Goal: Task Accomplishment & Management: Use online tool/utility

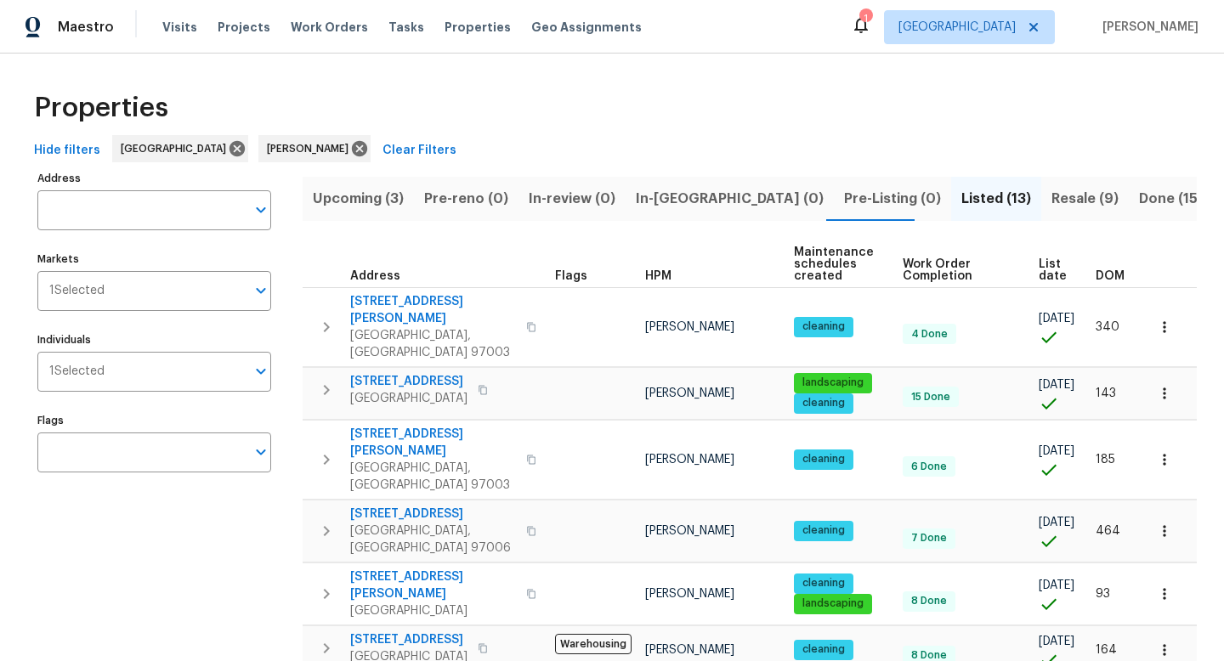
click at [355, 197] on span "Upcoming (3)" at bounding box center [358, 199] width 91 height 24
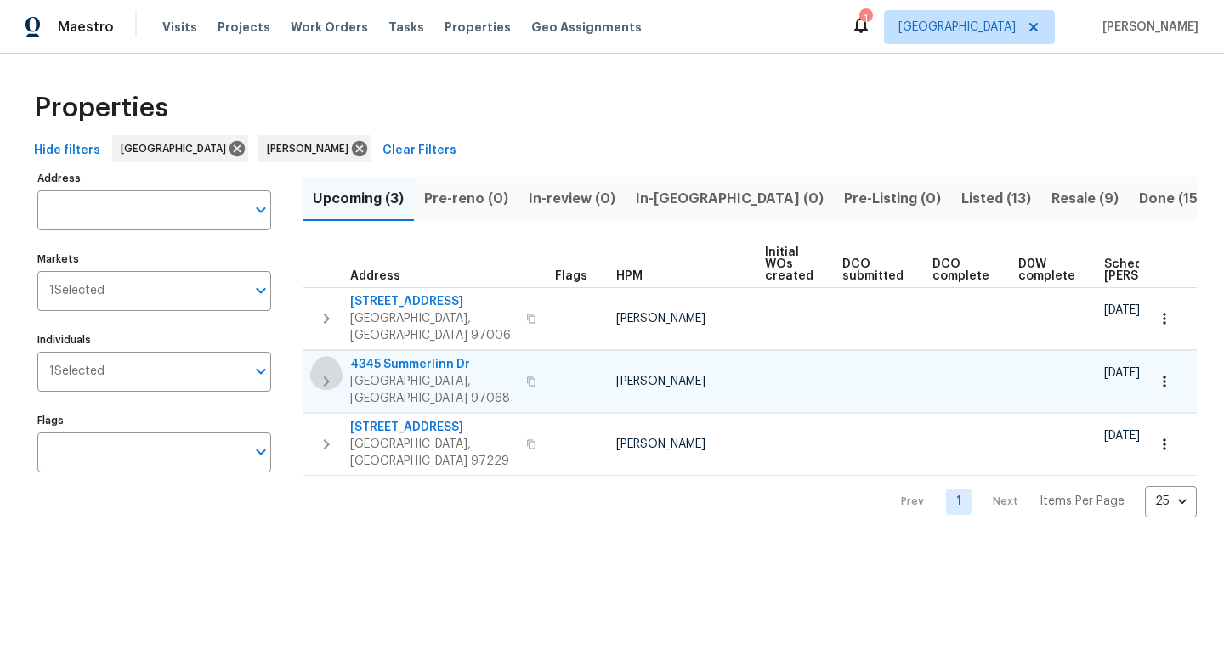
click at [326, 376] on icon "button" at bounding box center [327, 381] width 6 height 10
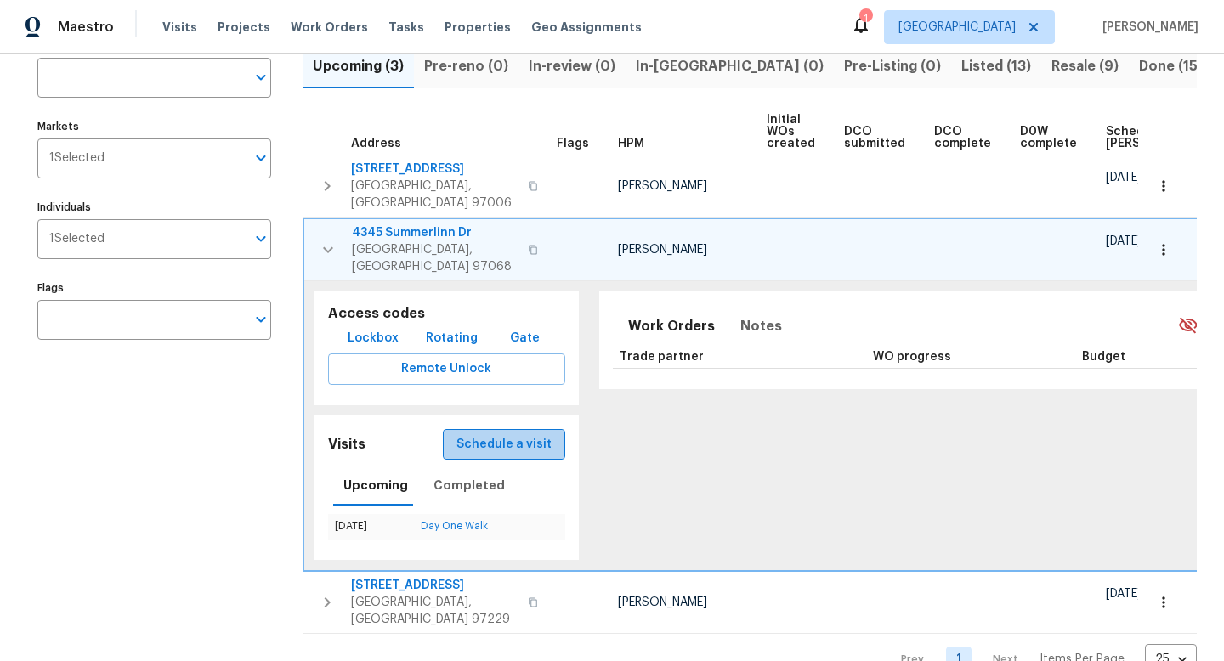
click at [519, 434] on span "Schedule a visit" at bounding box center [503, 444] width 95 height 21
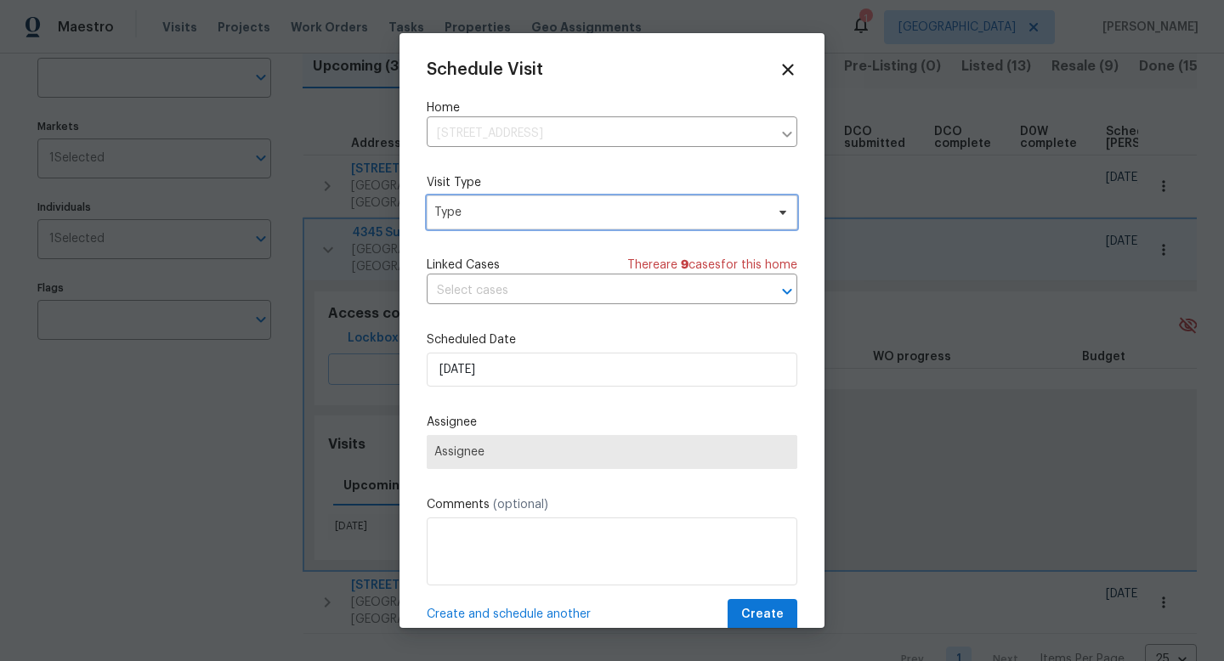
click at [559, 214] on span "Type" at bounding box center [599, 212] width 331 height 17
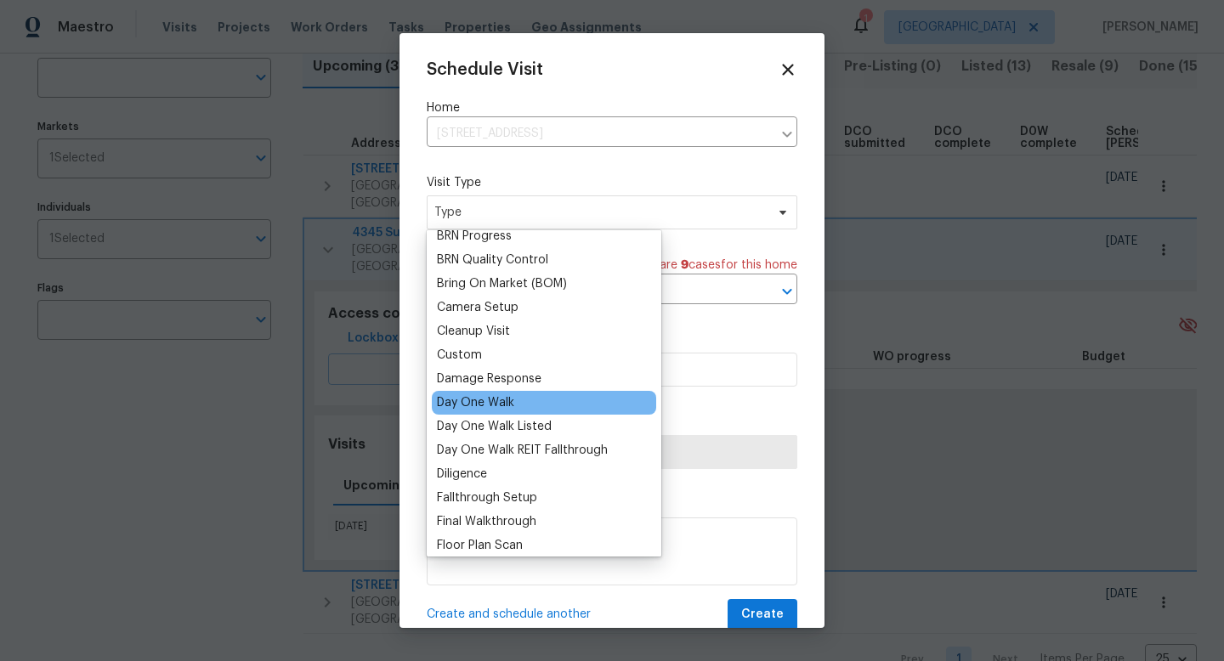
scroll to position [161, 0]
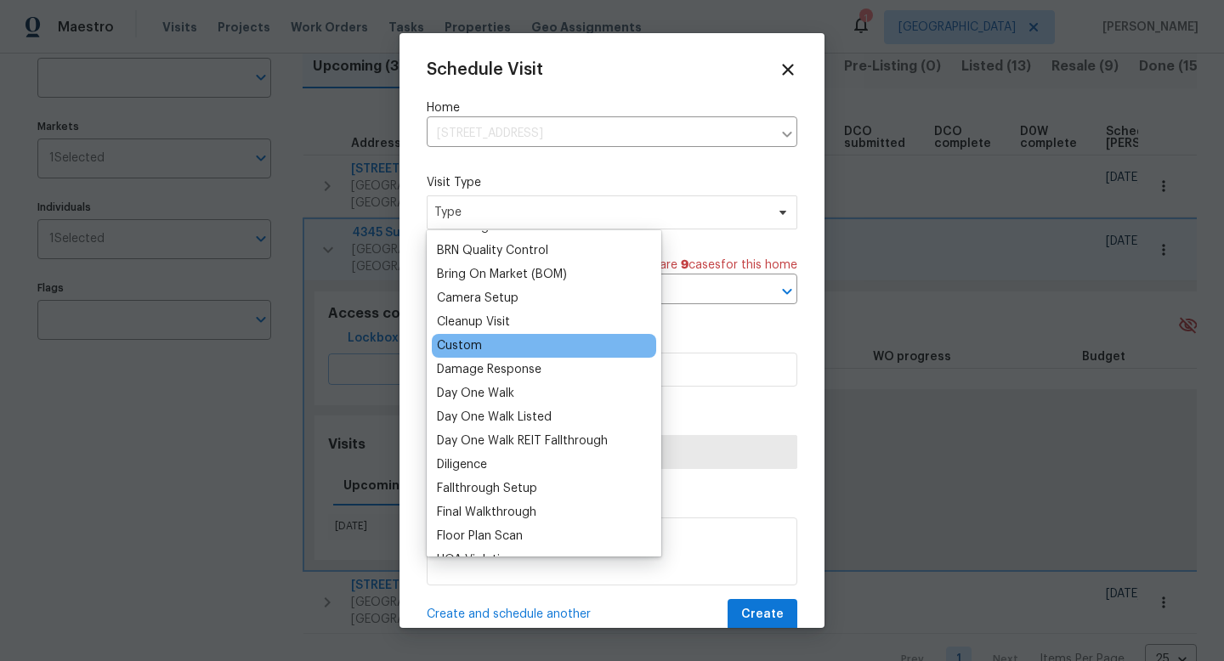
click at [463, 344] on div "Custom" at bounding box center [459, 345] width 45 height 17
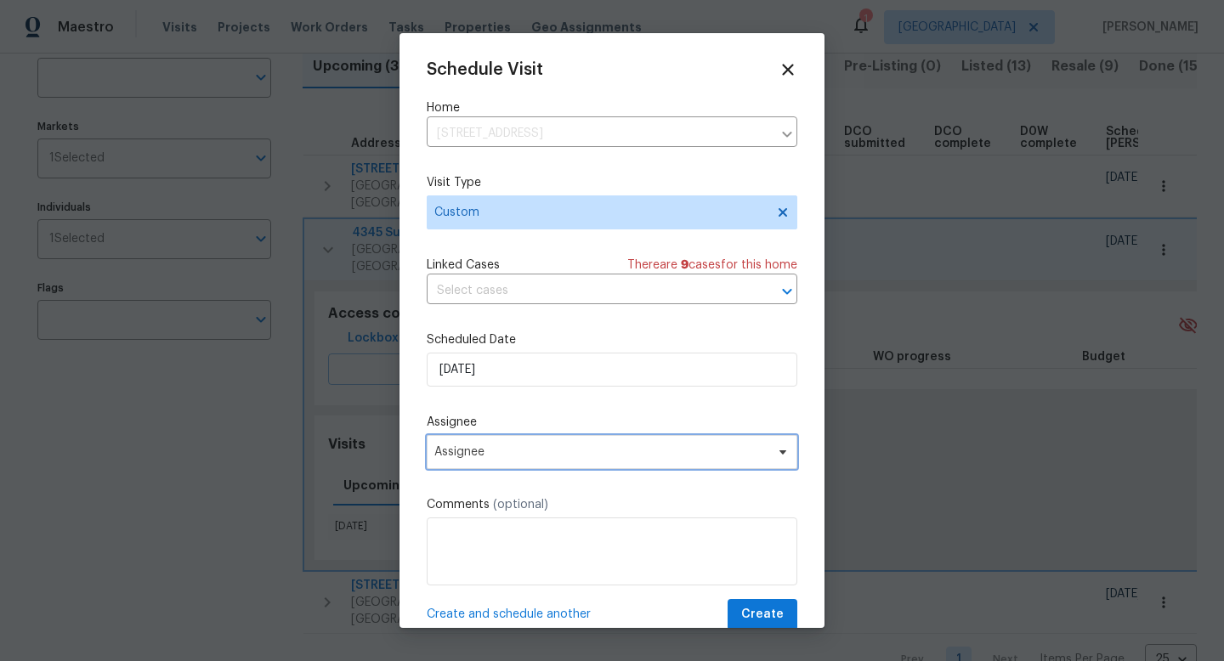
click at [511, 455] on span "Assignee" at bounding box center [600, 452] width 333 height 14
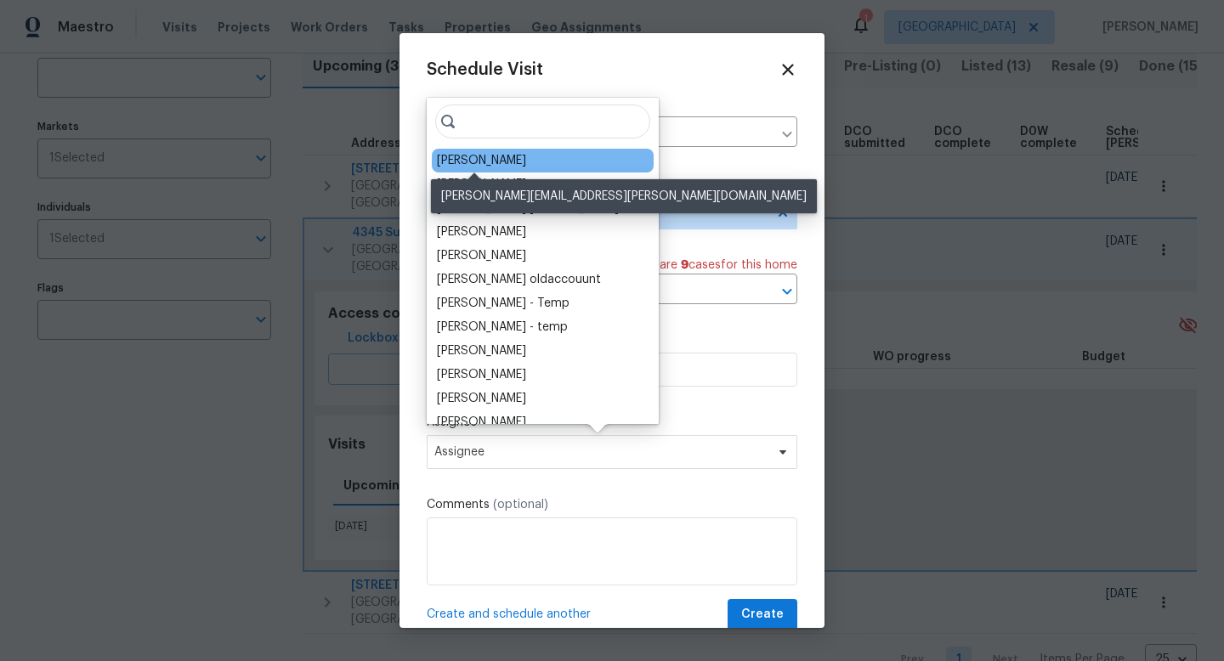
click at [497, 163] on div "[PERSON_NAME]" at bounding box center [481, 160] width 89 height 17
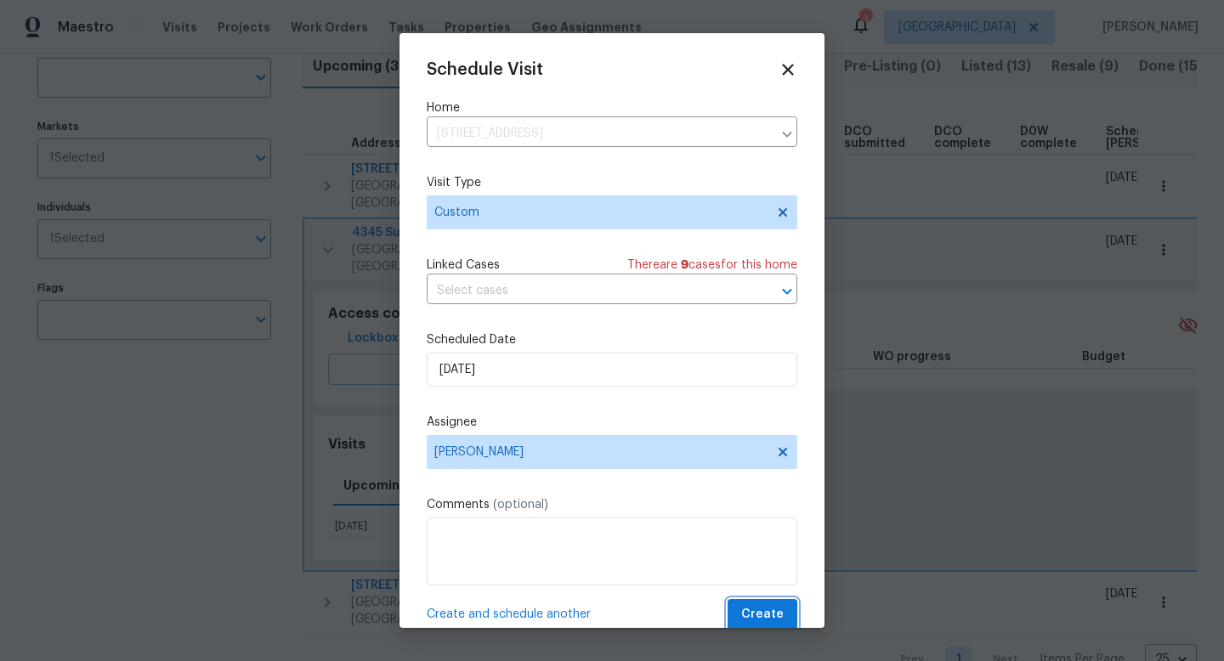
click at [772, 616] on span "Create" at bounding box center [762, 614] width 42 height 21
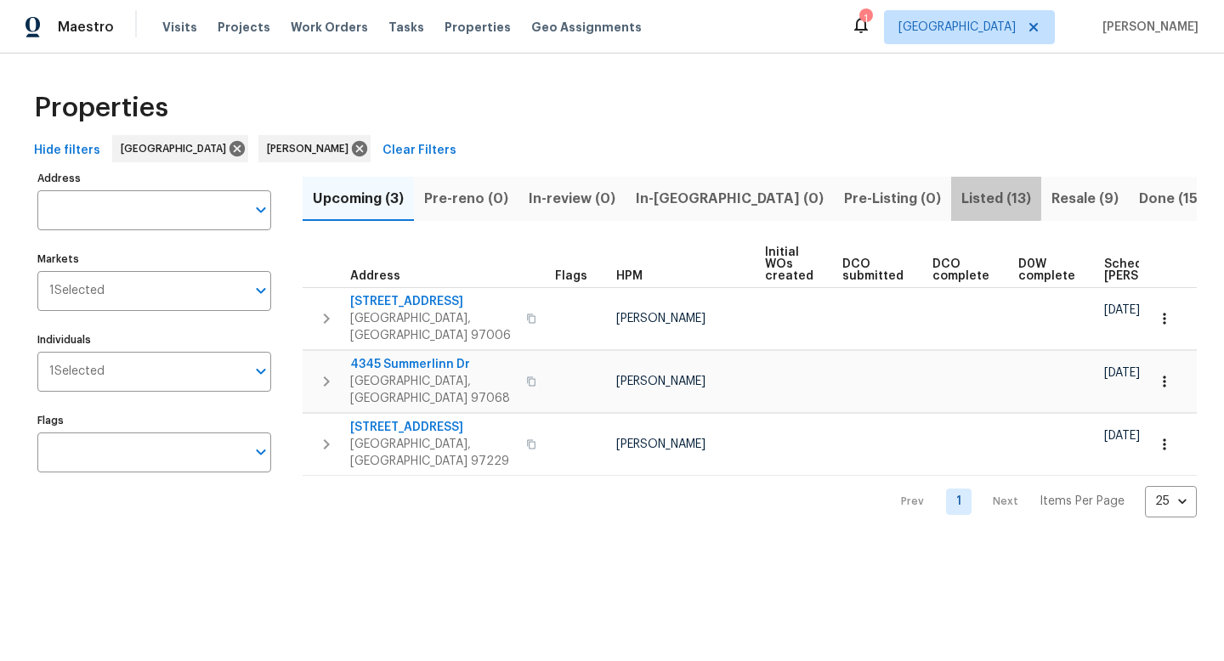
click at [961, 198] on span "Listed (13)" at bounding box center [996, 199] width 70 height 24
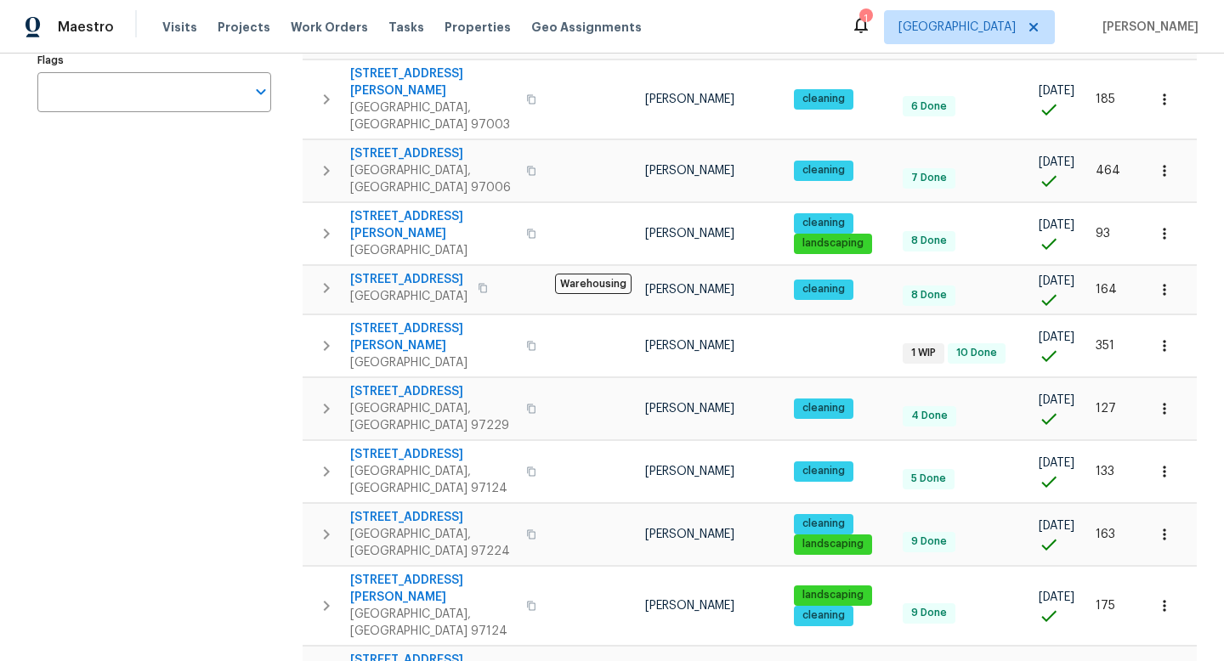
scroll to position [369, 0]
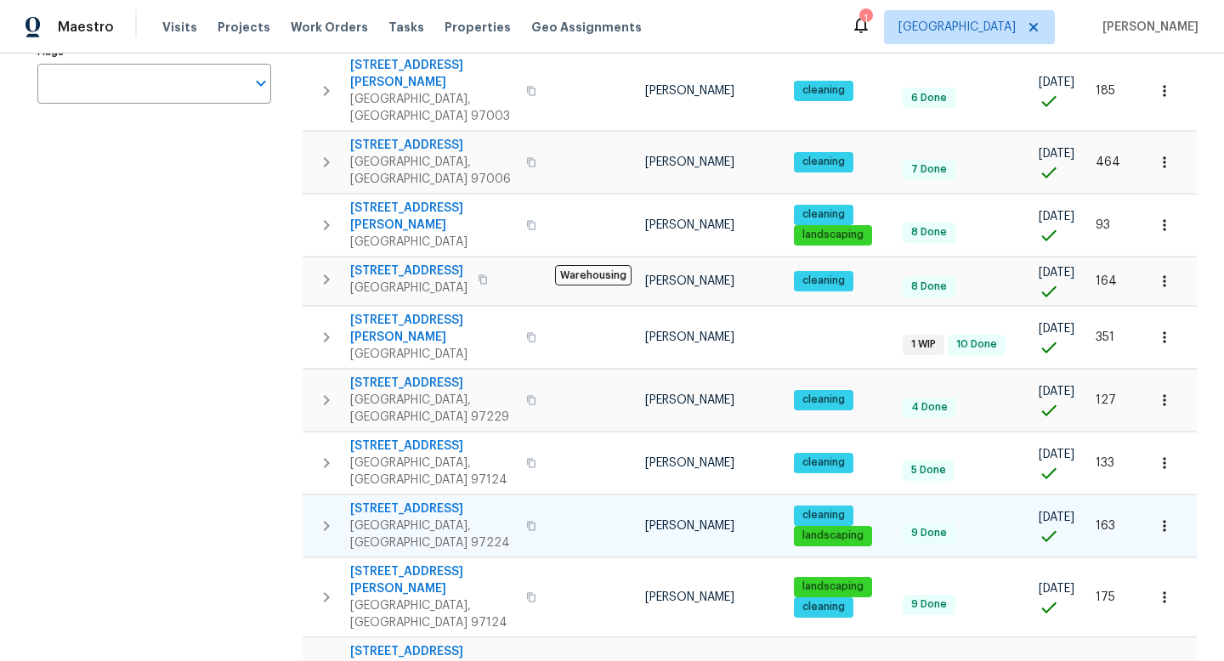
click at [330, 516] on icon "button" at bounding box center [326, 526] width 20 height 20
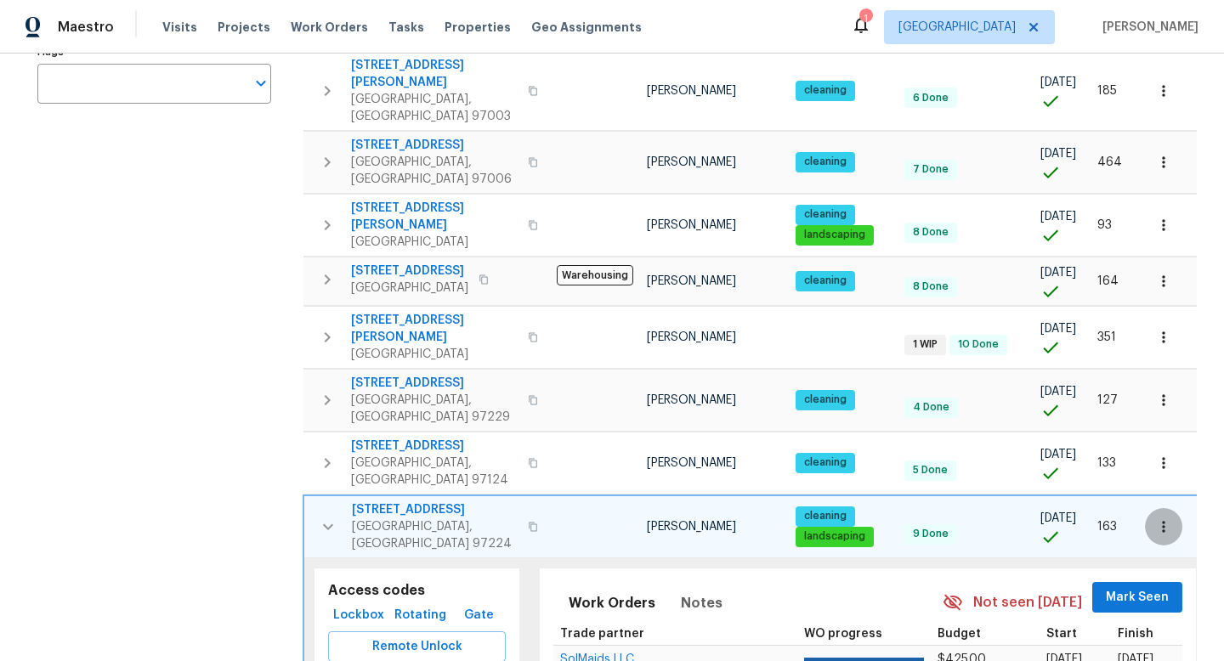
click at [1166, 518] on icon "button" at bounding box center [1163, 526] width 17 height 17
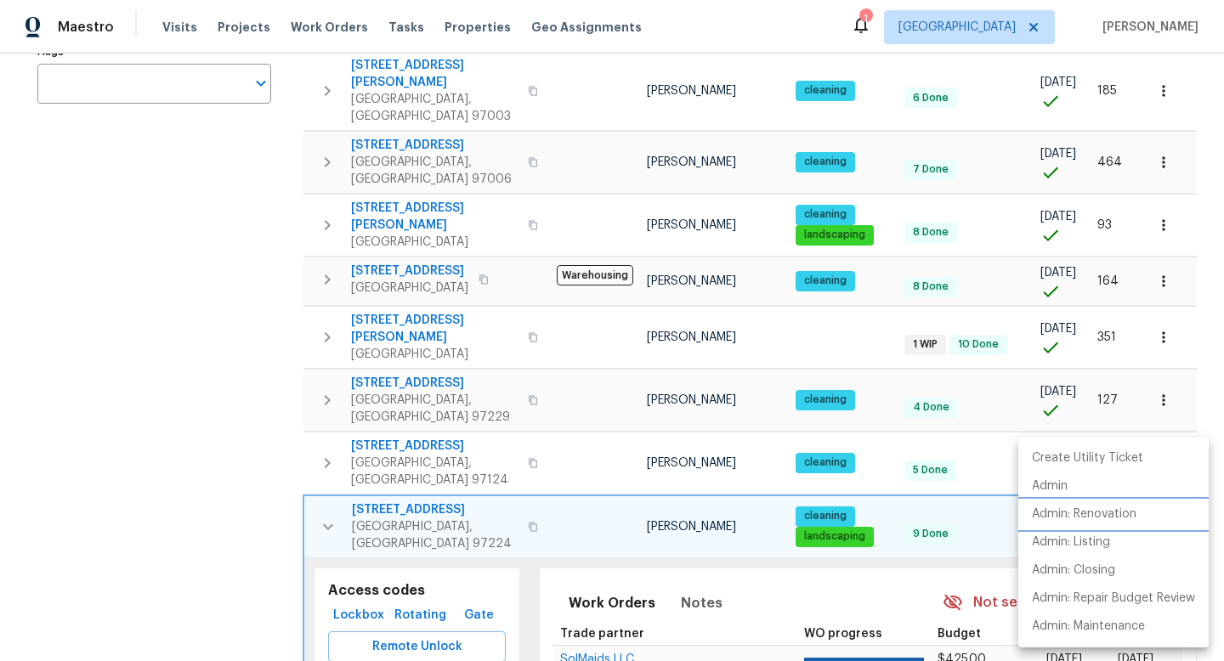
click at [1082, 513] on p "Admin: Renovation" at bounding box center [1084, 515] width 105 height 18
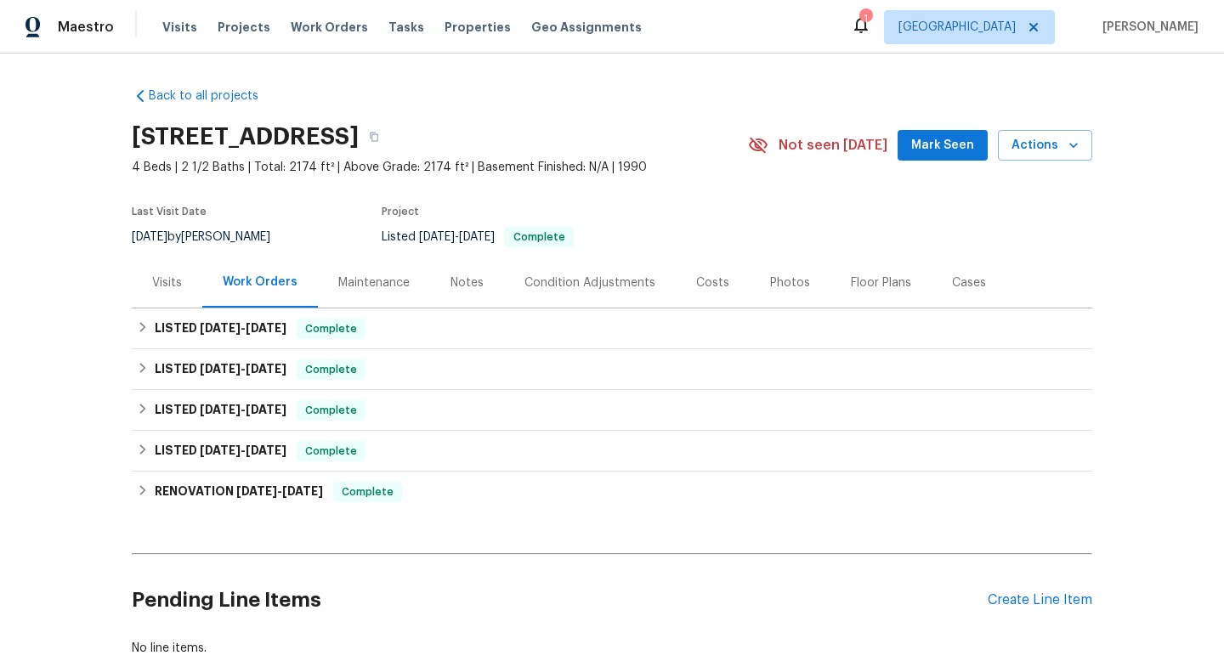
click at [871, 276] on div "Floor Plans" at bounding box center [881, 282] width 60 height 17
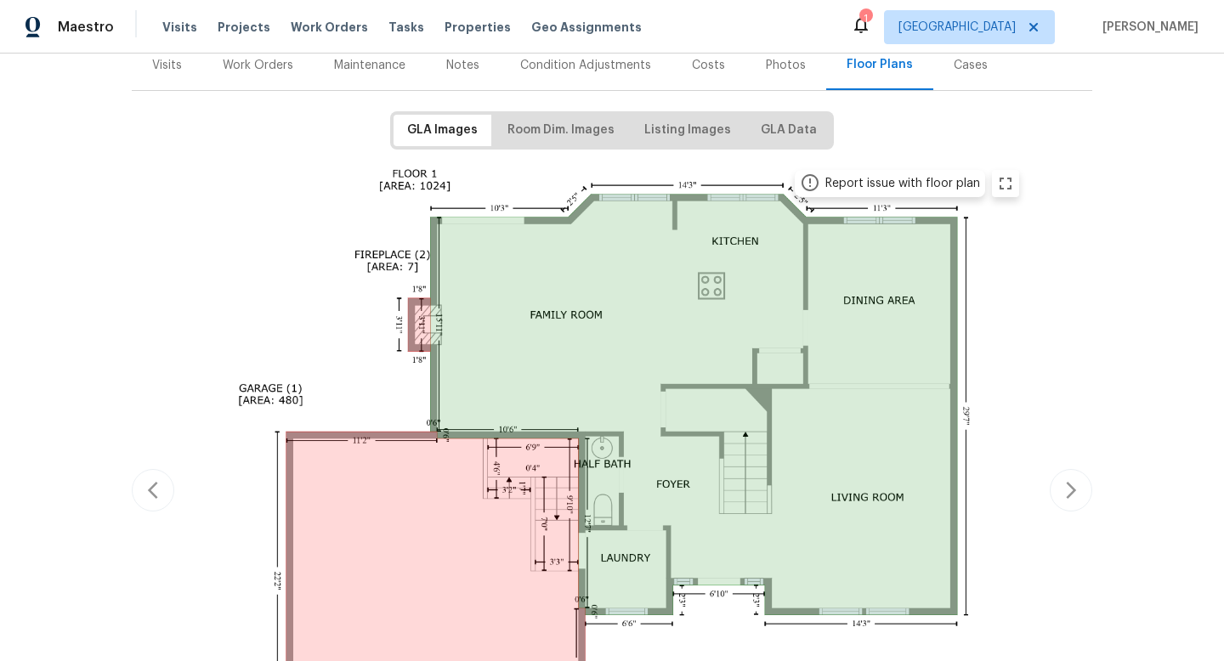
scroll to position [230, 0]
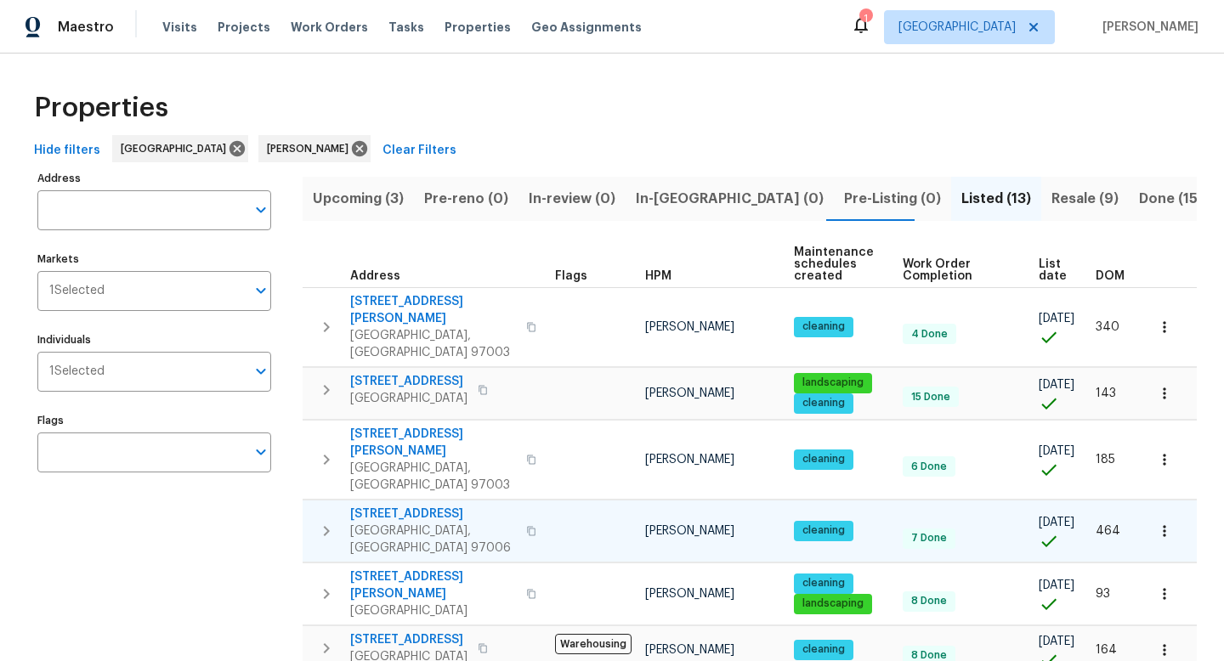
scroll to position [44, 0]
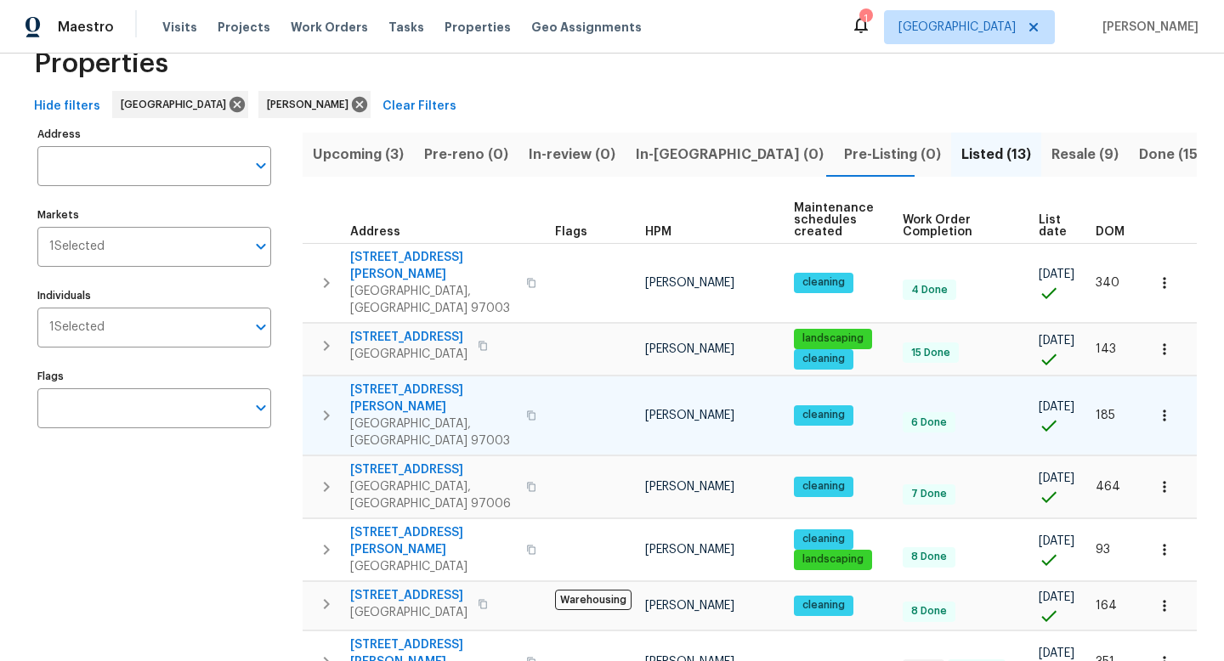
click at [326, 410] on icon "button" at bounding box center [327, 415] width 6 height 10
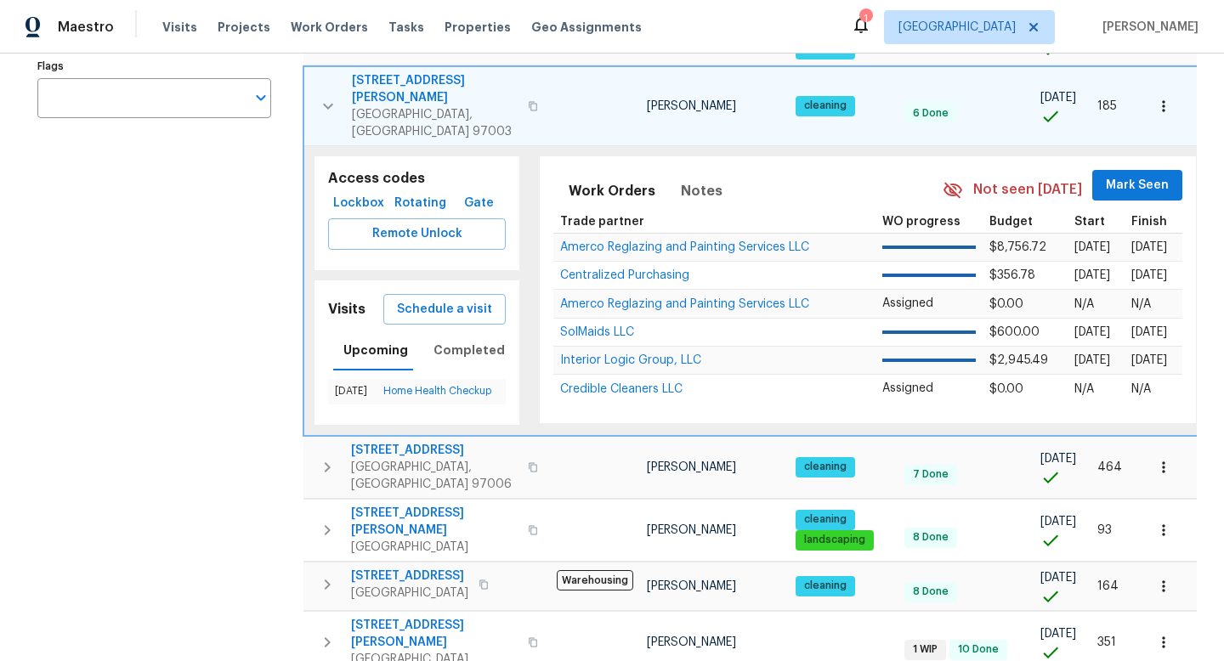
scroll to position [293, 0]
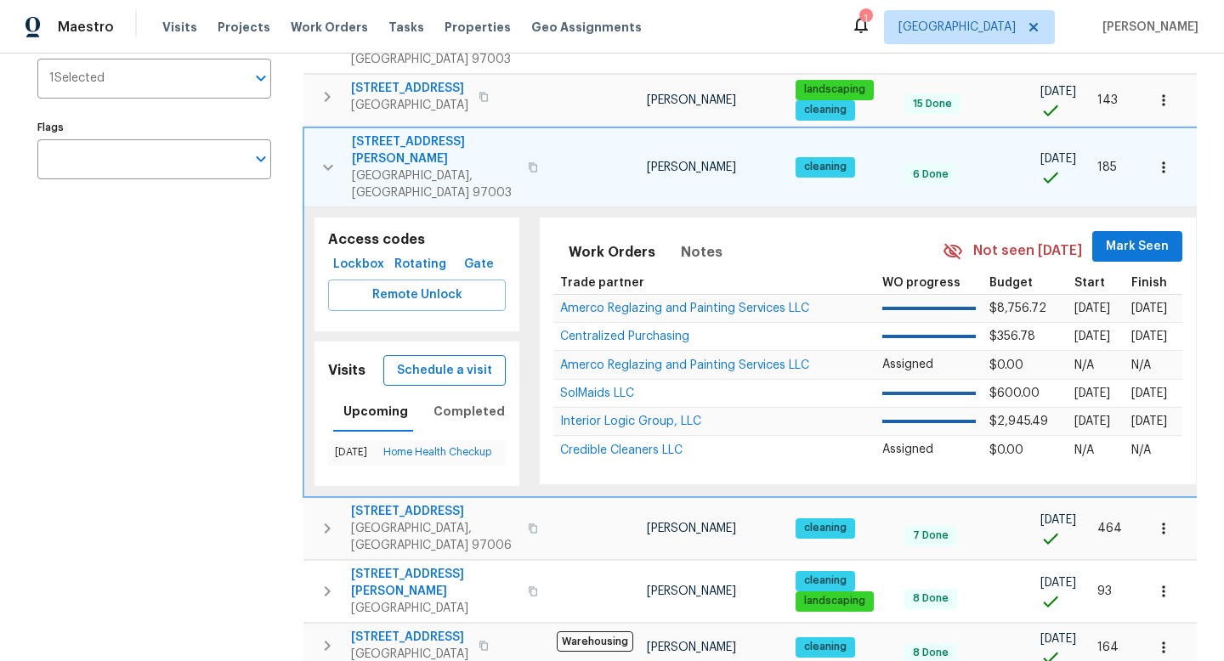
click at [456, 360] on span "Schedule a visit" at bounding box center [444, 370] width 95 height 21
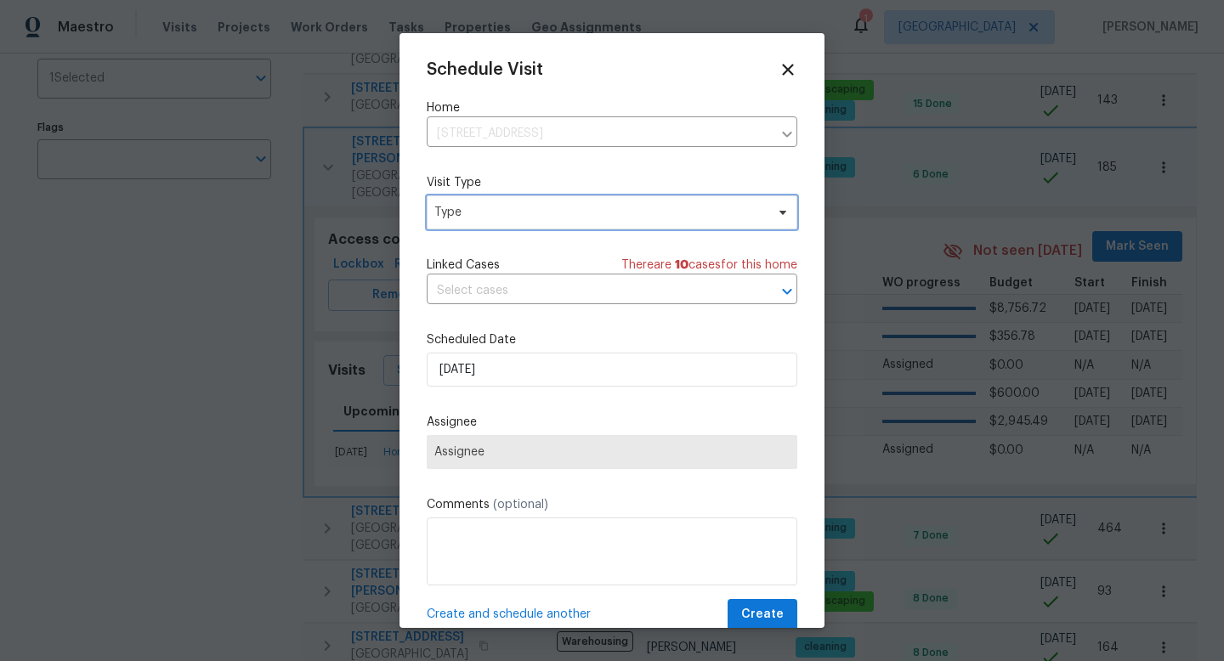
click at [527, 208] on span "Type" at bounding box center [599, 212] width 331 height 17
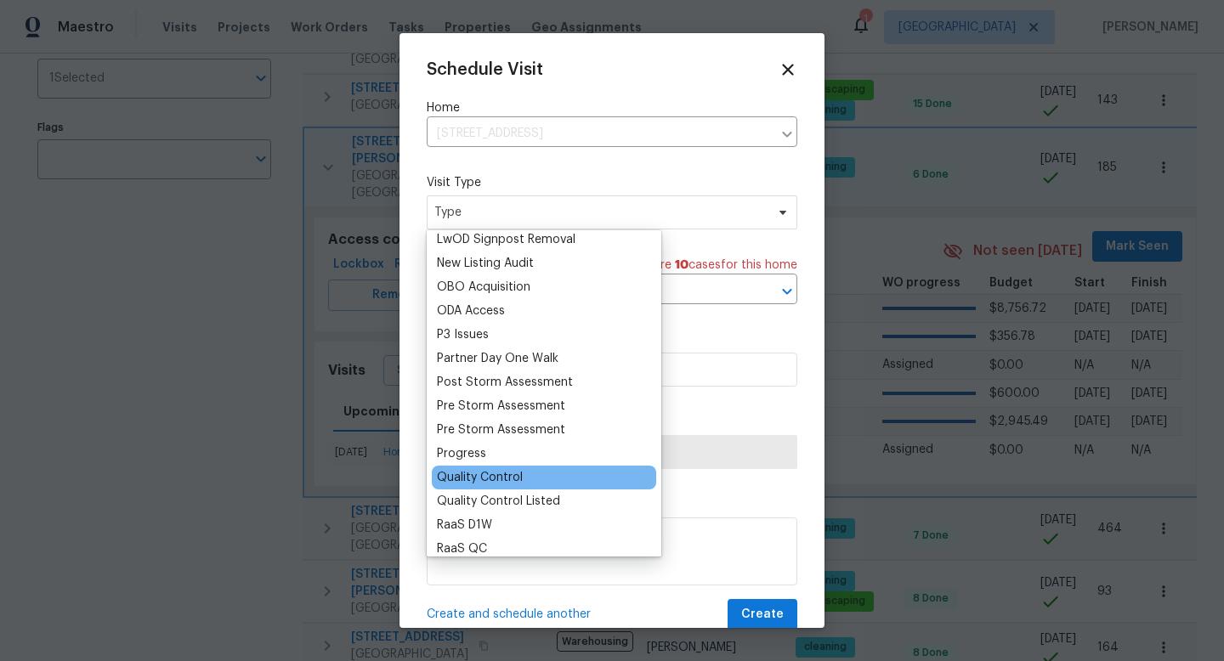
scroll to position [947, 0]
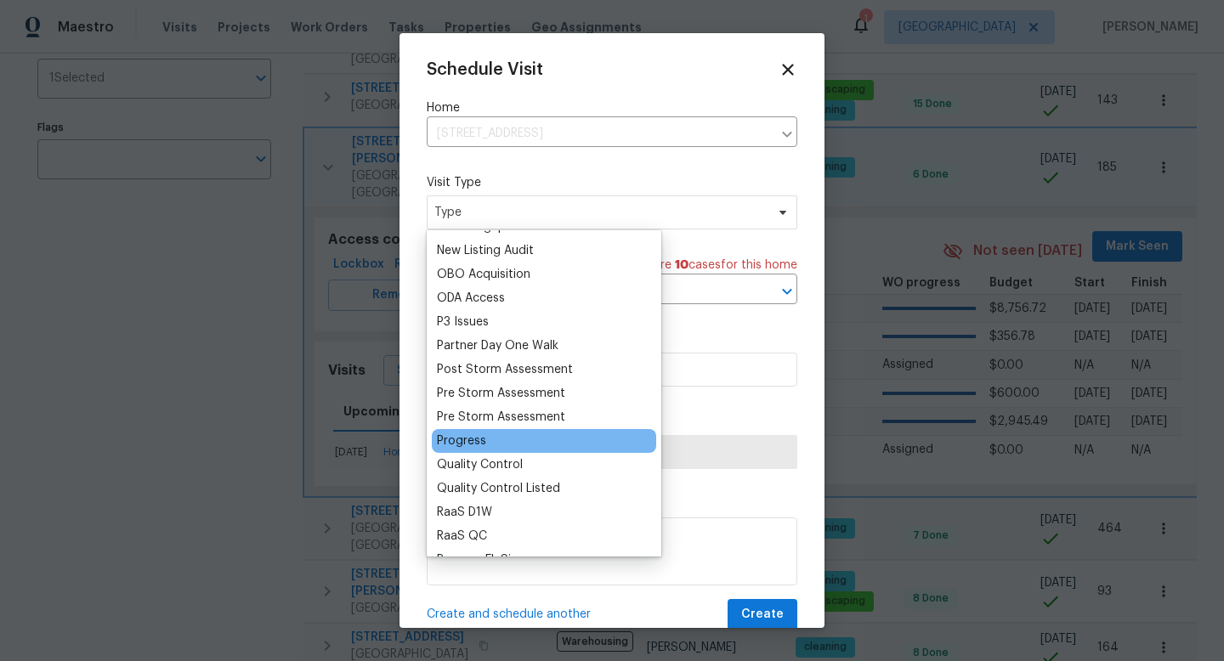
click at [454, 441] on div "Progress" at bounding box center [461, 441] width 49 height 17
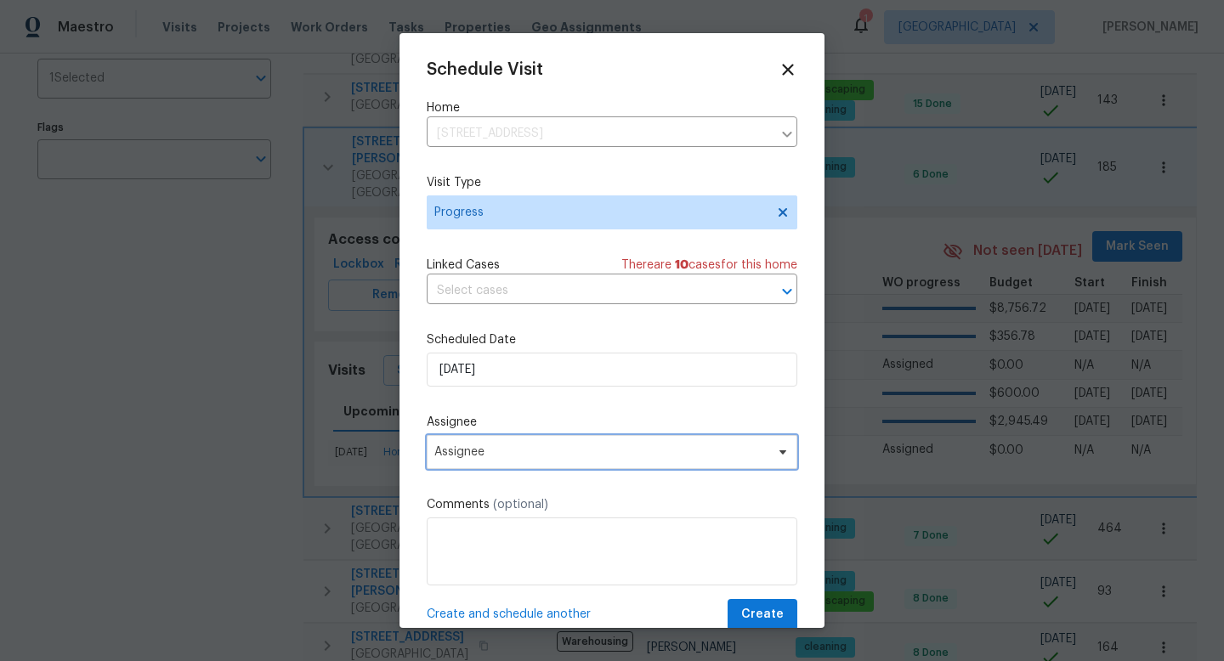
click at [522, 453] on span "Assignee" at bounding box center [600, 452] width 333 height 14
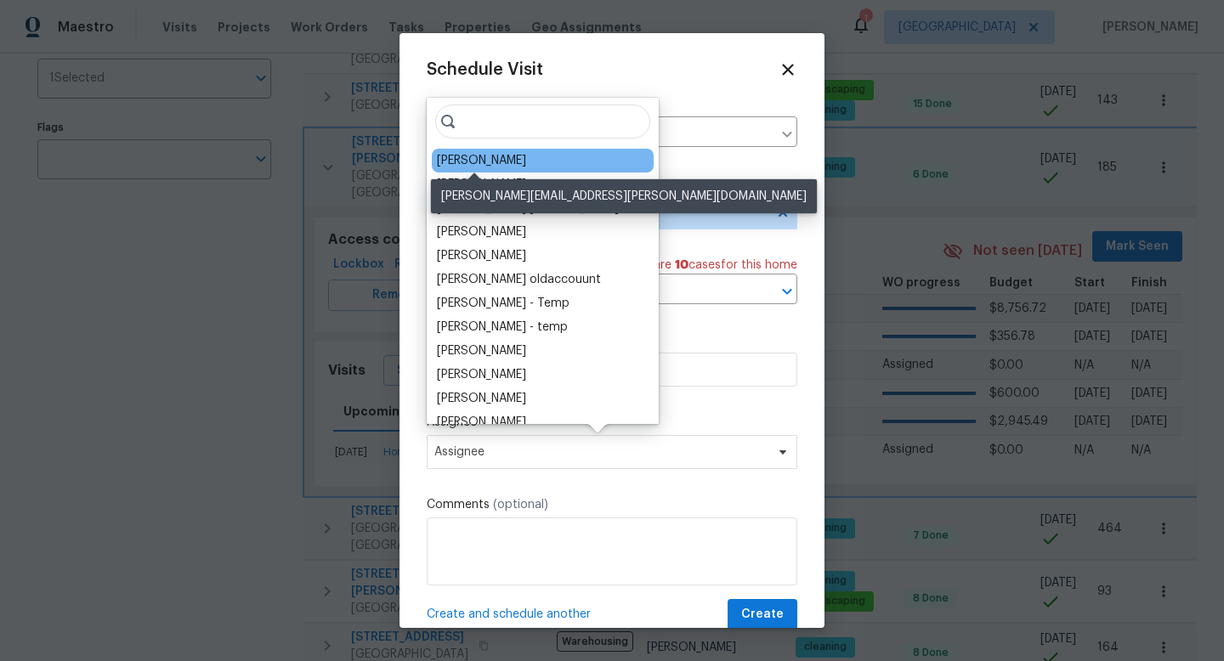
click at [478, 160] on div "[PERSON_NAME]" at bounding box center [481, 160] width 89 height 17
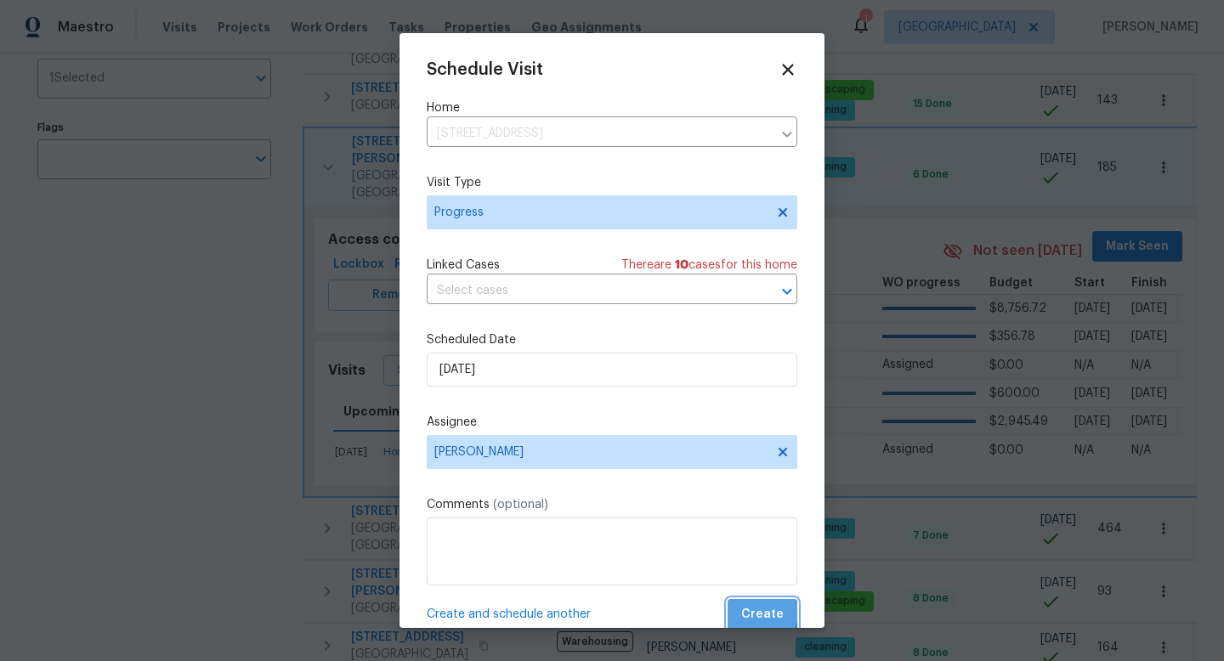
click at [760, 614] on span "Create" at bounding box center [762, 614] width 42 height 21
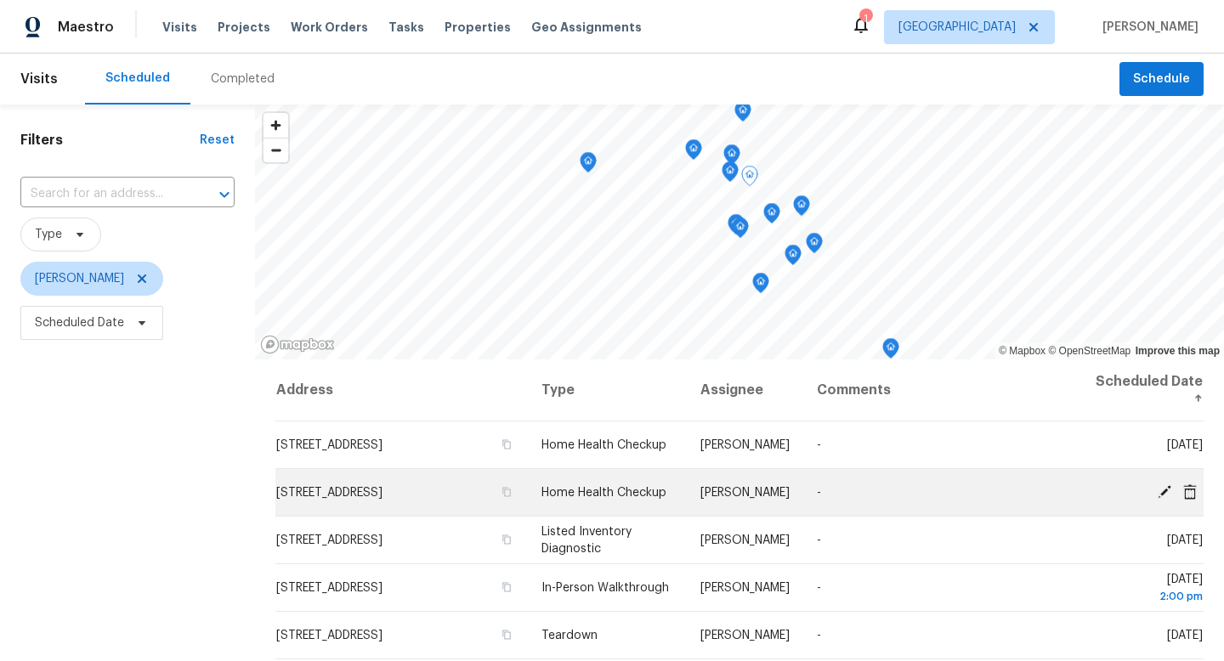
scroll to position [48, 0]
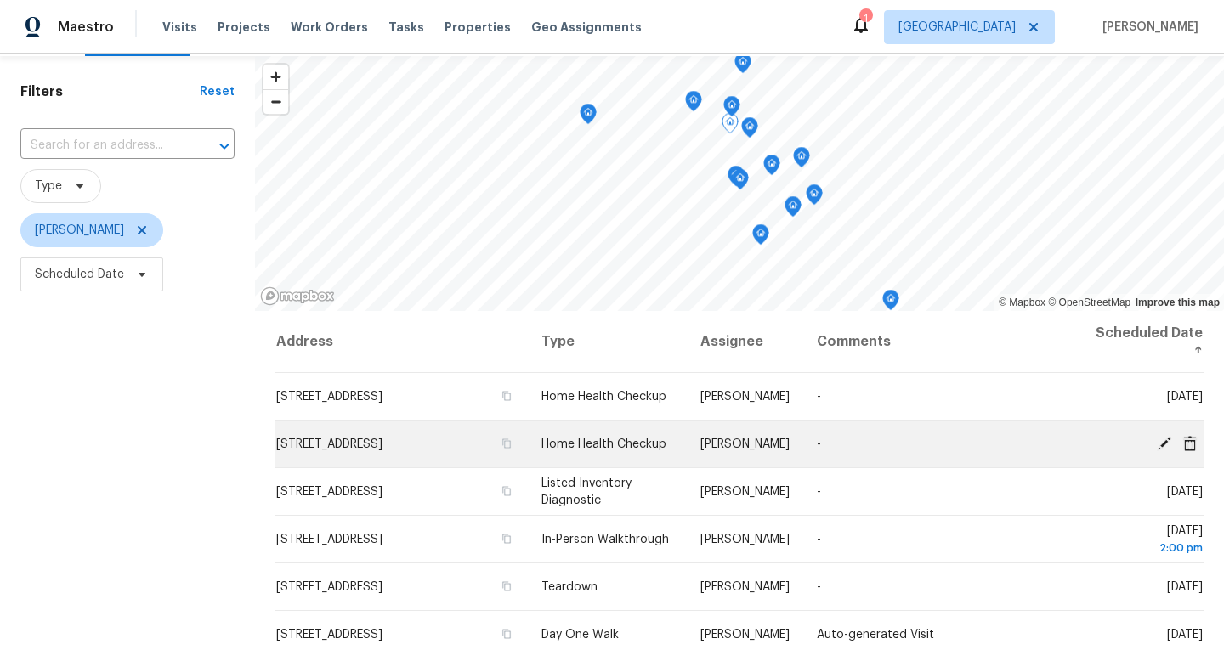
click at [1163, 439] on icon at bounding box center [1164, 442] width 15 height 15
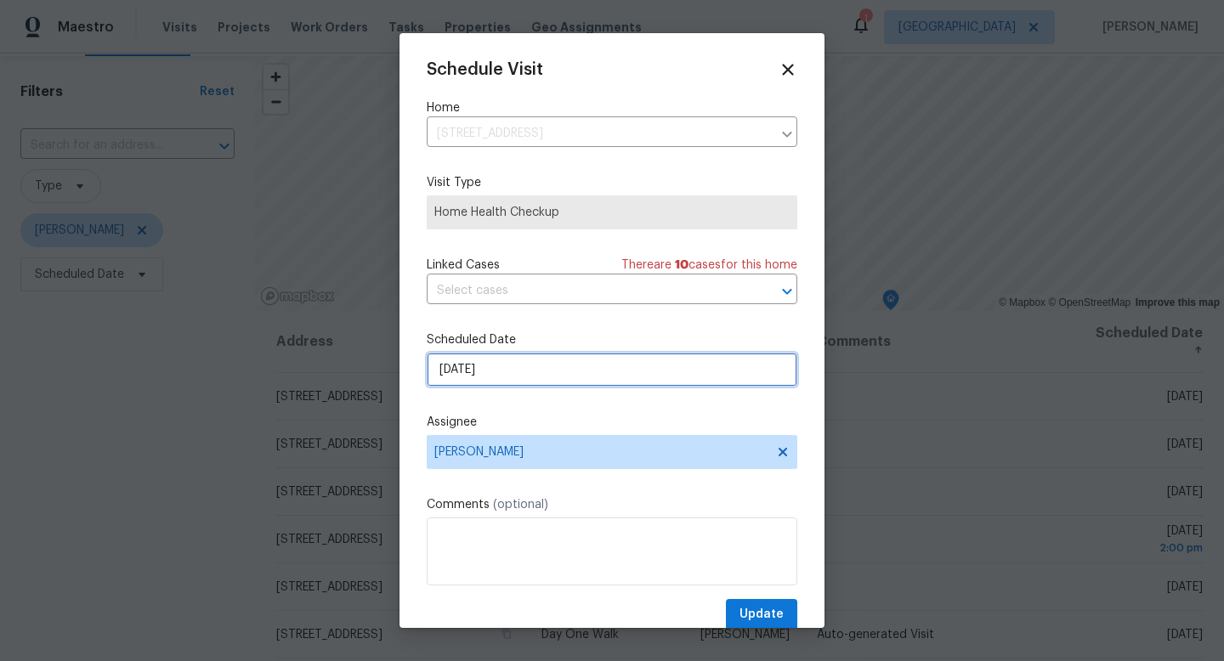
click at [598, 375] on input "[DATE]" at bounding box center [612, 370] width 371 height 34
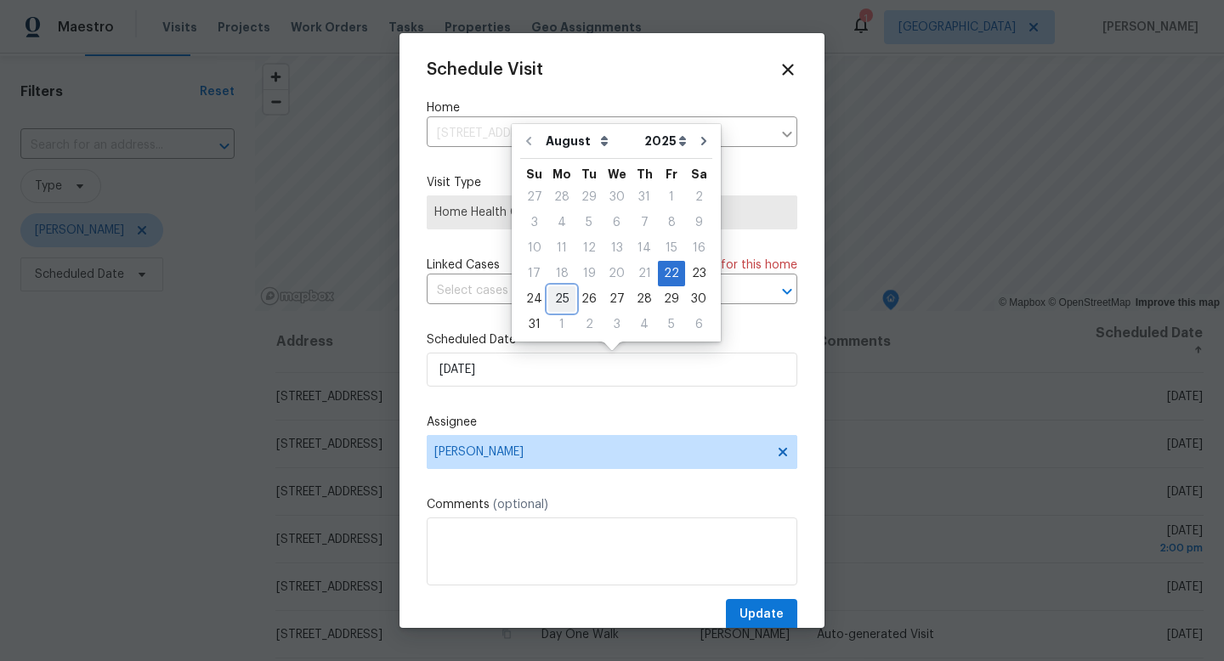
click at [562, 299] on div "25" at bounding box center [561, 299] width 27 height 24
type input "[DATE]"
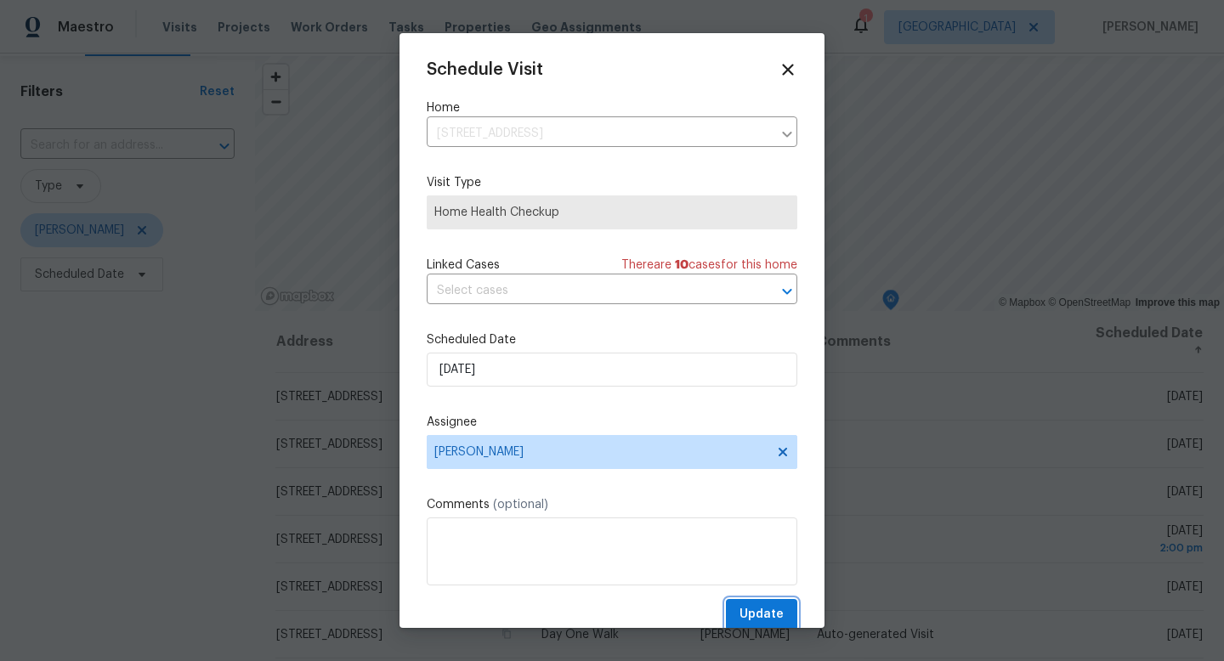
click at [755, 610] on span "Update" at bounding box center [761, 614] width 44 height 21
